Goal: Find contact information: Find contact information

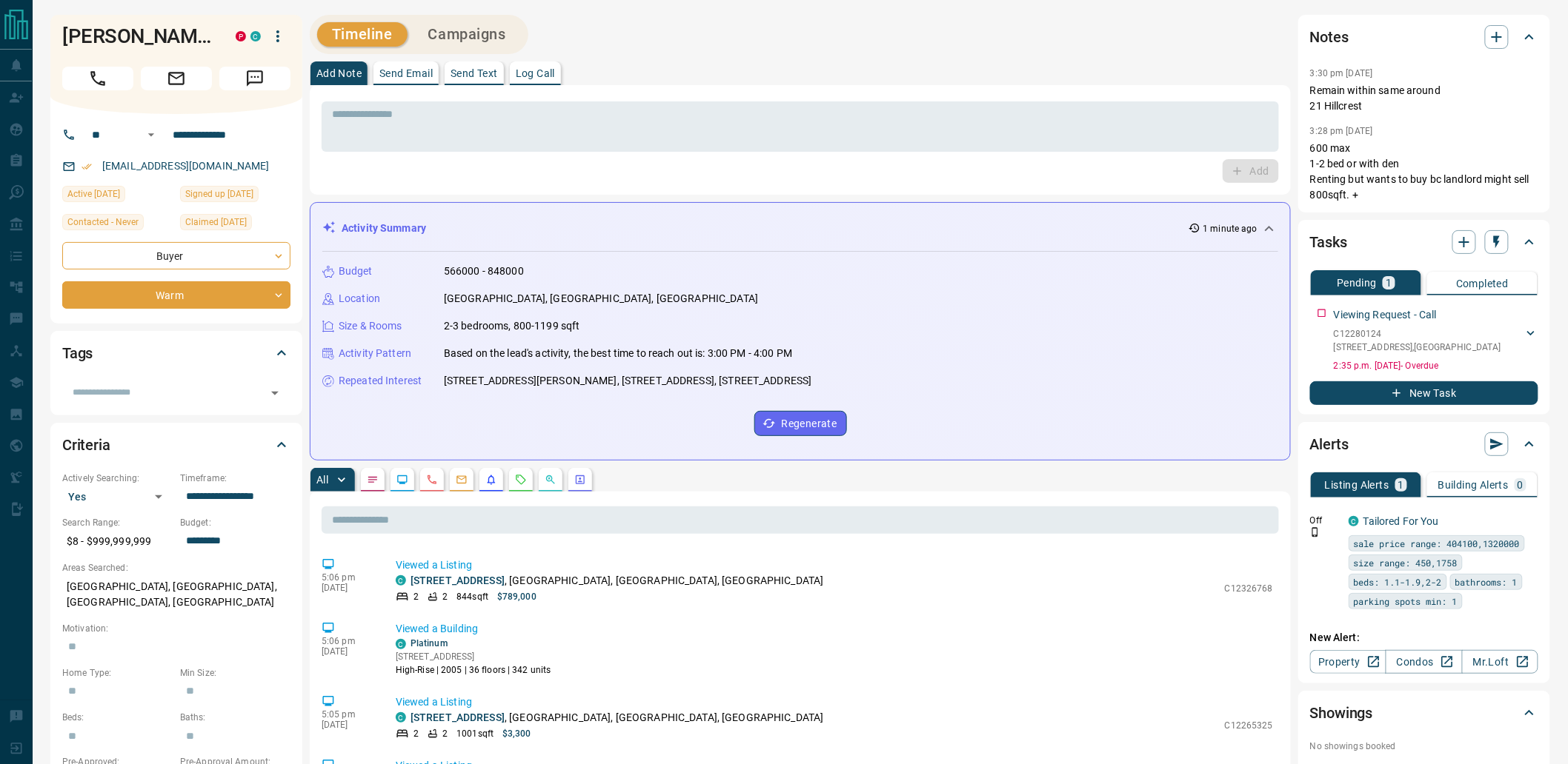
click at [251, 165] on div "[EMAIL_ADDRESS][DOMAIN_NAME]" at bounding box center [176, 166] width 228 height 25
copy link "[EMAIL_ADDRESS][DOMAIN_NAME]"
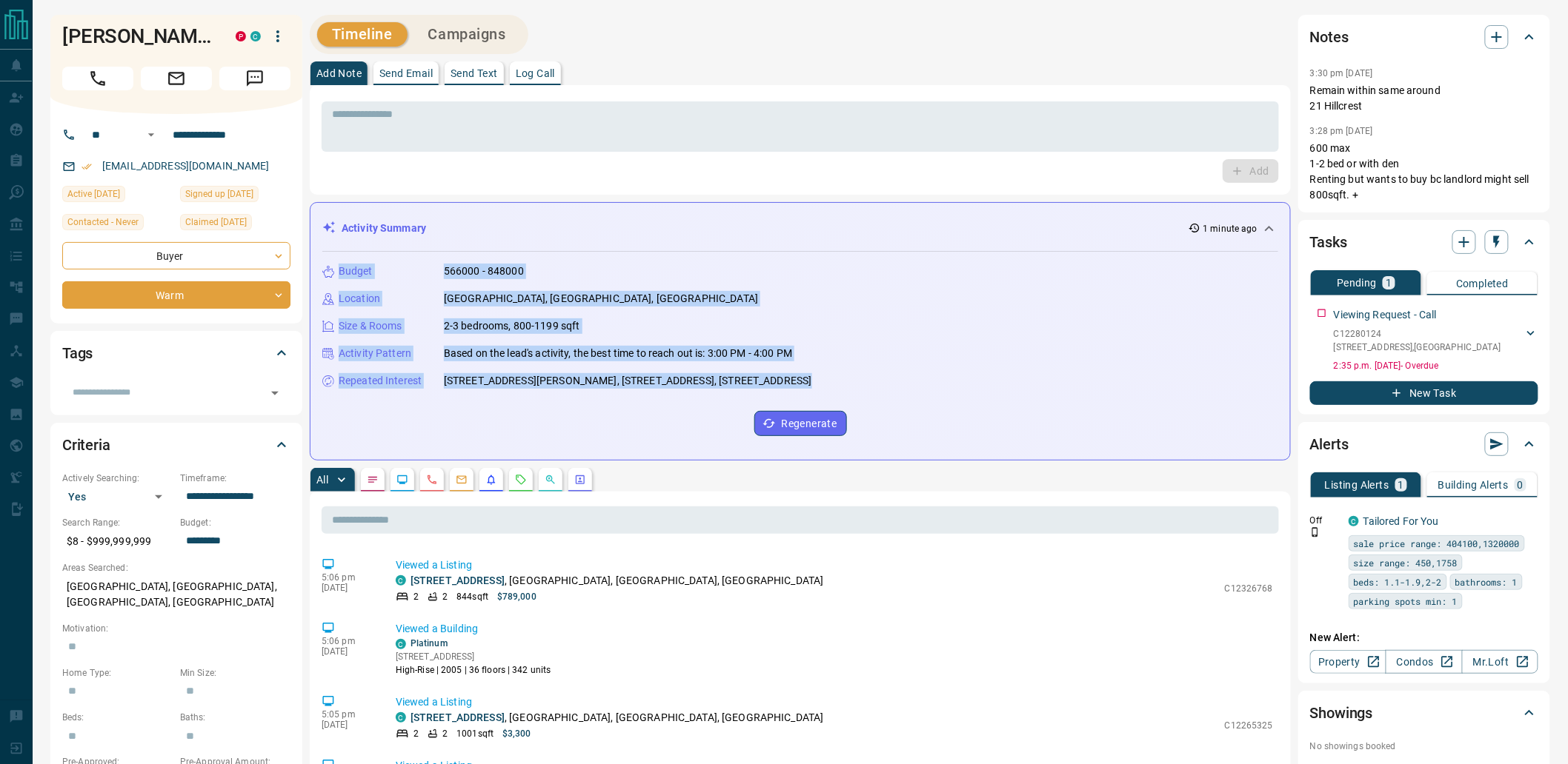
drag, startPoint x: 778, startPoint y: 388, endPoint x: 320, endPoint y: 187, distance: 500.2
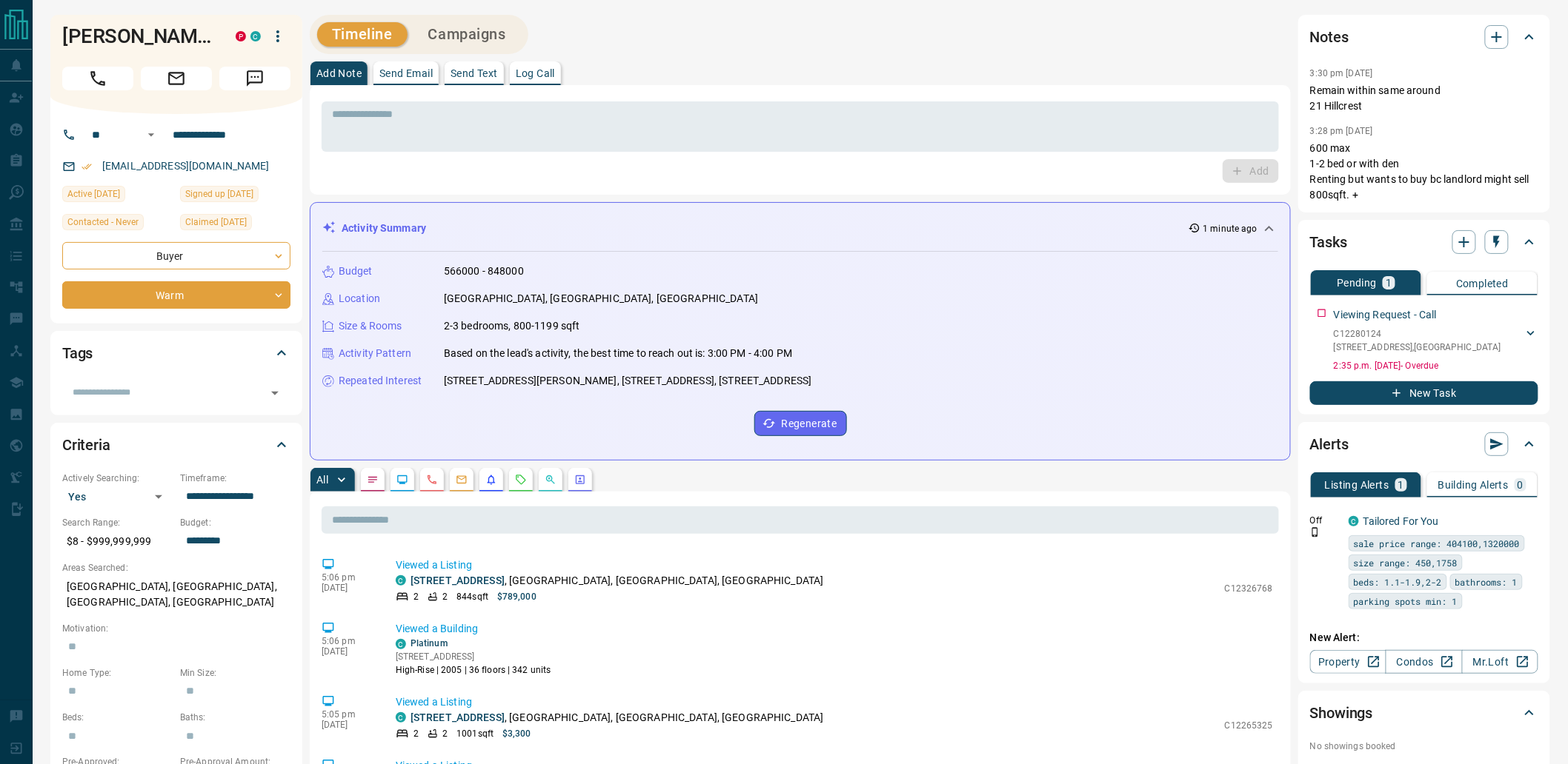
drag, startPoint x: 774, startPoint y: 386, endPoint x: 782, endPoint y: 379, distance: 10.6
click at [782, 379] on div "Repeated Interest [STREET_ADDRESS][PERSON_NAME], [STREET_ADDRESS]" at bounding box center [801, 381] width 956 height 15
click at [767, 380] on div "Repeated Interest [STREET_ADDRESS][PERSON_NAME], [STREET_ADDRESS]" at bounding box center [801, 381] width 956 height 15
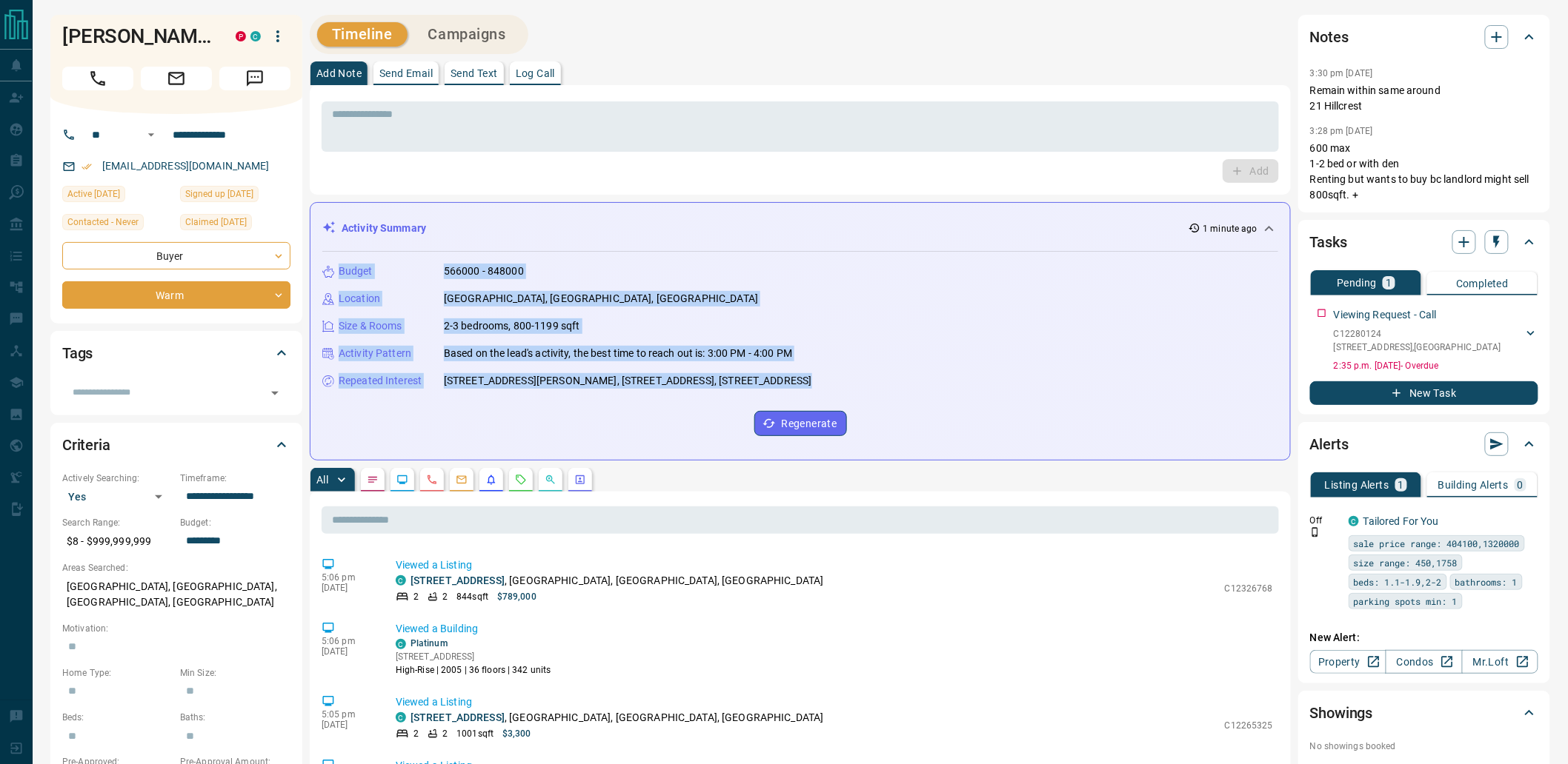
drag, startPoint x: 746, startPoint y: 379, endPoint x: 313, endPoint y: 249, distance: 452.1
click at [313, 249] on div "Activity Summary 1 minute ago Budget 566000 - 848000 Location [GEOGRAPHIC_DATA]…" at bounding box center [800, 331] width 981 height 258
